Goal: Obtain resource: Obtain resource

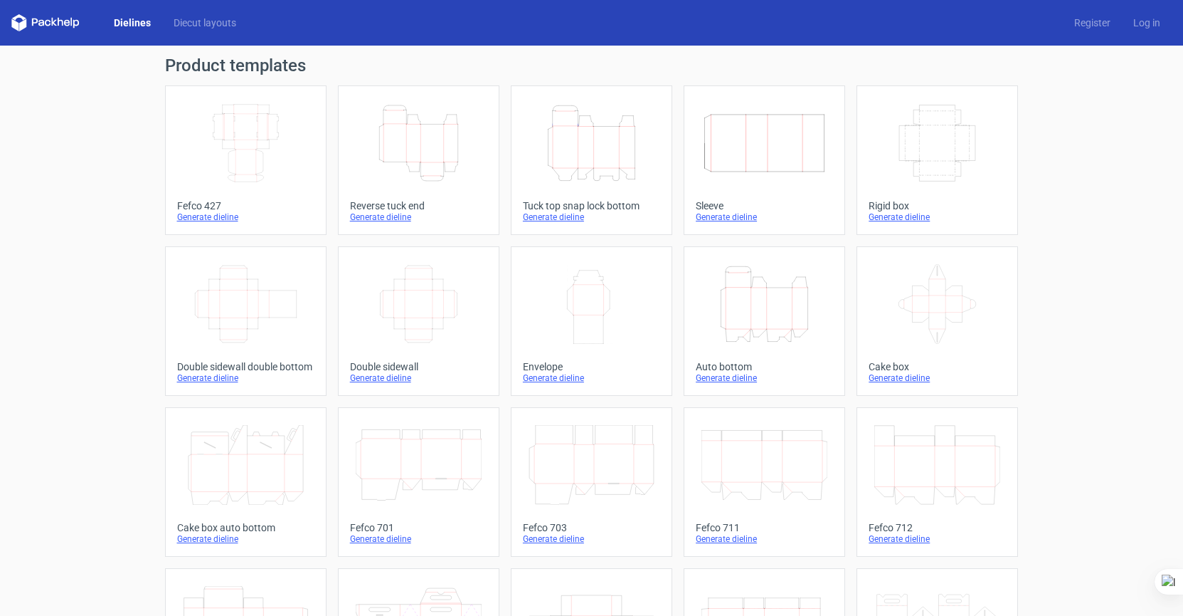
click at [410, 147] on icon "Height Depth Width" at bounding box center [419, 143] width 126 height 80
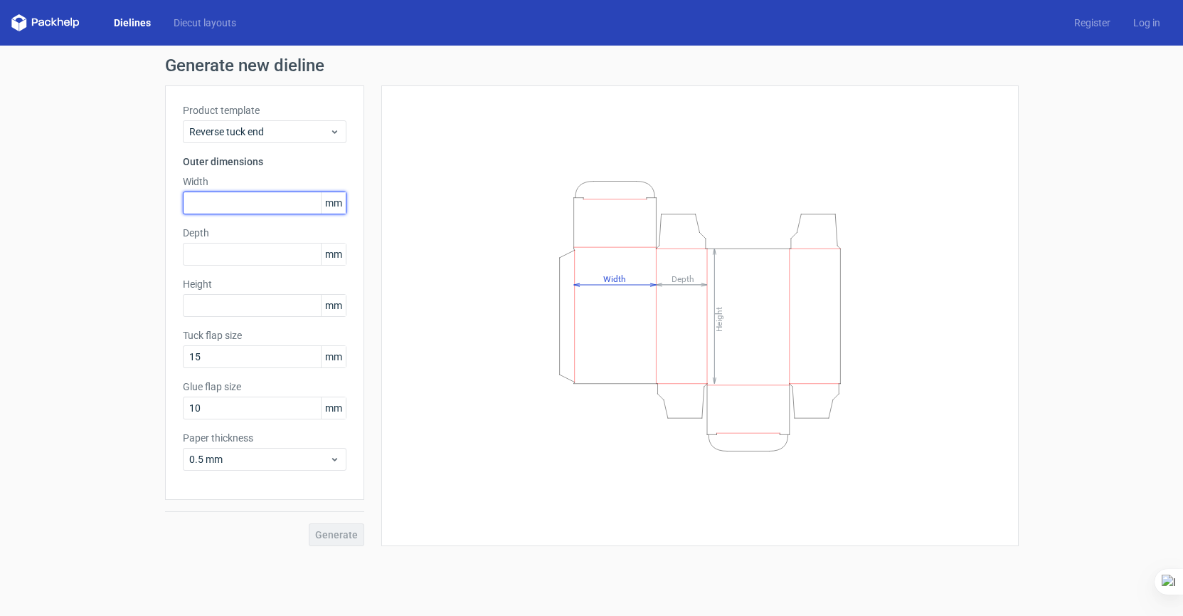
click at [226, 204] on input "text" at bounding box center [265, 202] width 164 height 23
type input "45"
type input "35"
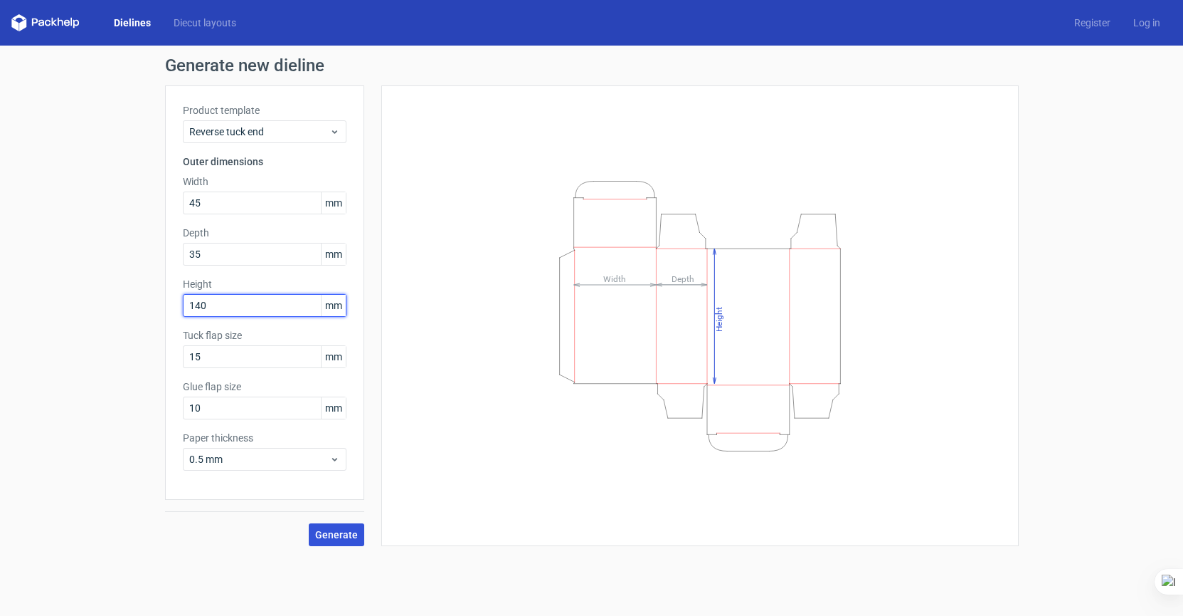
type input "140"
click at [338, 532] on span "Generate" at bounding box center [336, 534] width 43 height 10
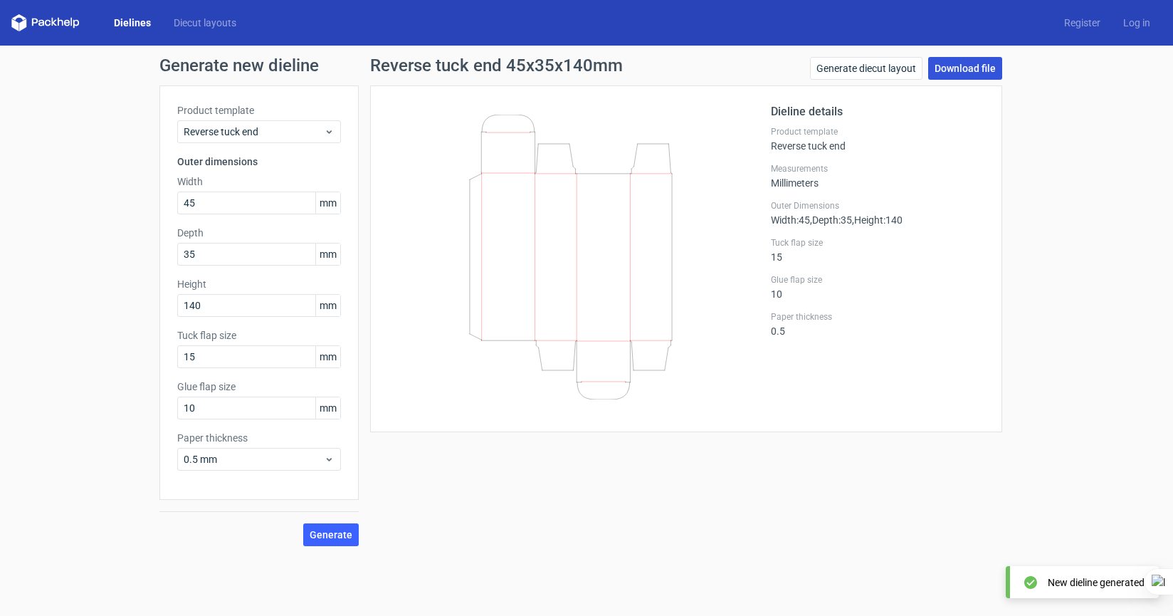
click at [969, 78] on link "Download file" at bounding box center [965, 68] width 74 height 23
